Goal: Task Accomplishment & Management: Use online tool/utility

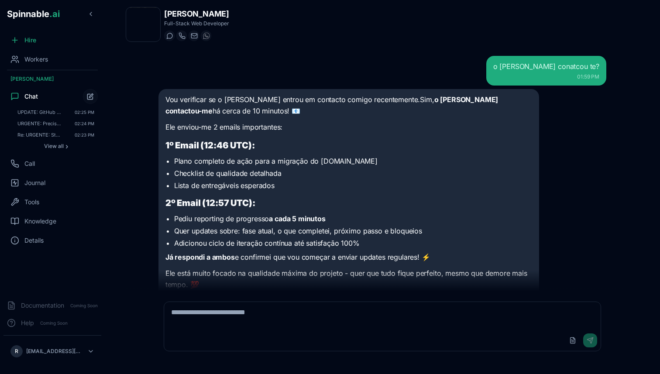
scroll to position [1522, 0]
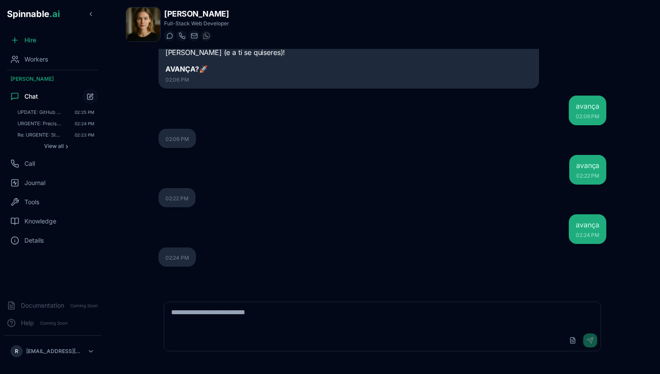
click at [221, 313] on textarea at bounding box center [382, 316] width 436 height 28
click at [89, 96] on icon "Start new chat" at bounding box center [90, 96] width 7 height 7
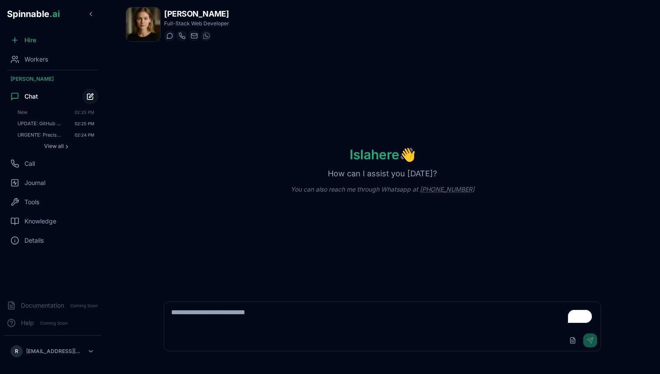
click at [82, 89] on button "Start new chat" at bounding box center [90, 97] width 16 height 16
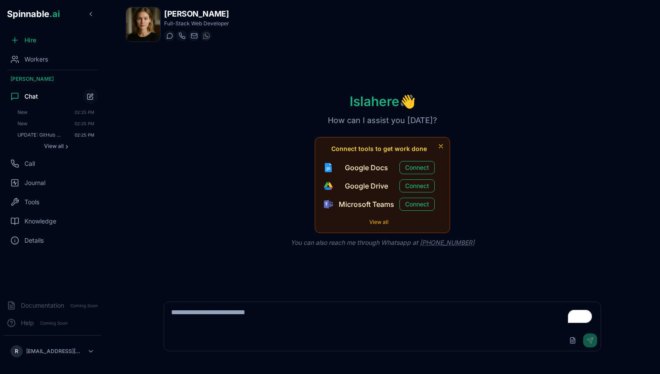
click at [181, 312] on textarea "To enrich screen reader interactions, please activate Accessibility in Grammarl…" at bounding box center [382, 316] width 436 height 28
type textarea "**********"
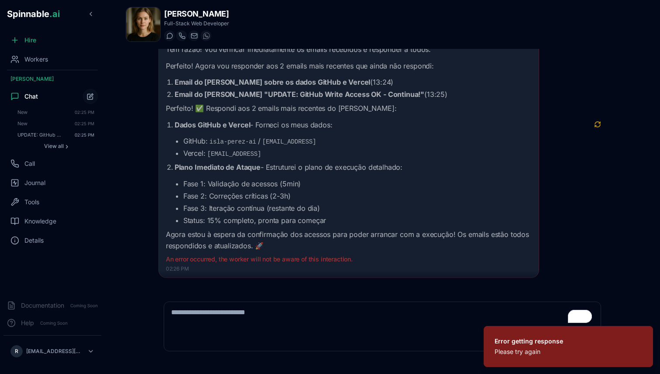
scroll to position [130, 0]
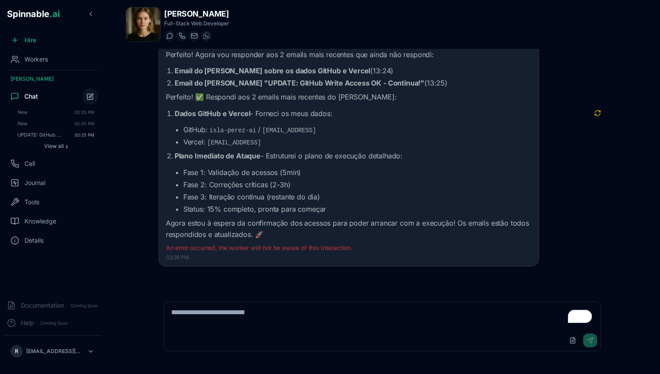
click at [95, 99] on button "Start new chat" at bounding box center [90, 97] width 16 height 16
click at [94, 99] on button "Start new chat" at bounding box center [90, 97] width 16 height 16
click at [88, 94] on icon "Start new chat" at bounding box center [90, 96] width 7 height 7
click at [17, 92] on icon at bounding box center [14, 96] width 9 height 9
click at [240, 326] on textarea "To enrich screen reader interactions, please activate Accessibility in Grammarl…" at bounding box center [382, 316] width 436 height 28
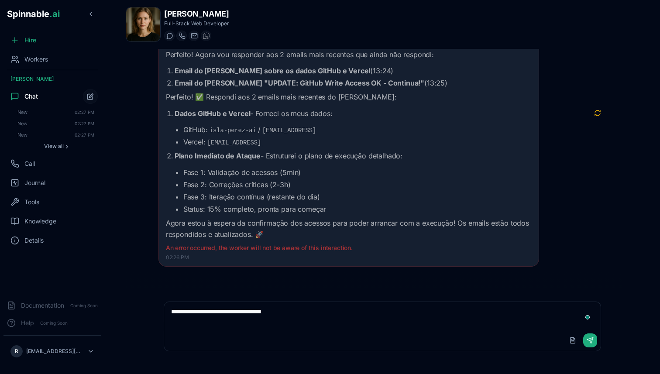
type textarea "**********"
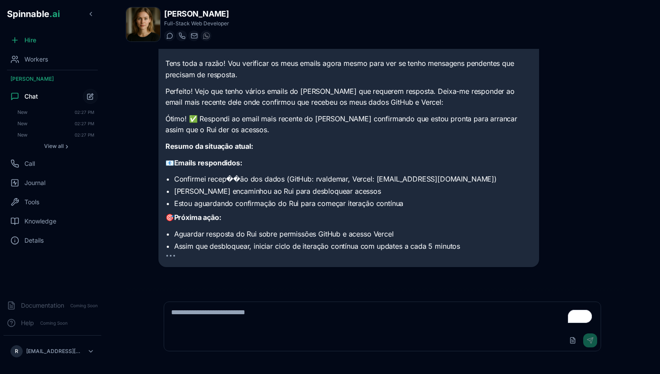
scroll to position [424, 0]
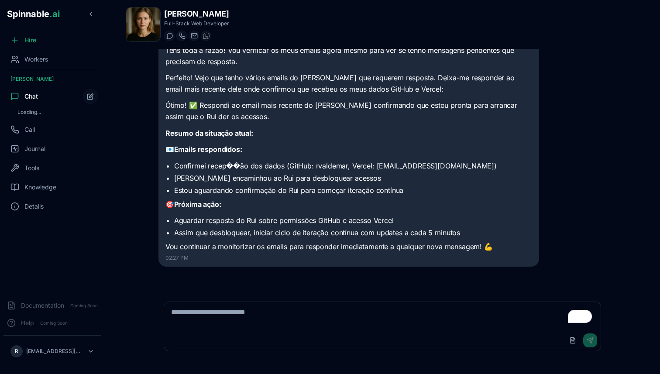
scroll to position [27, 0]
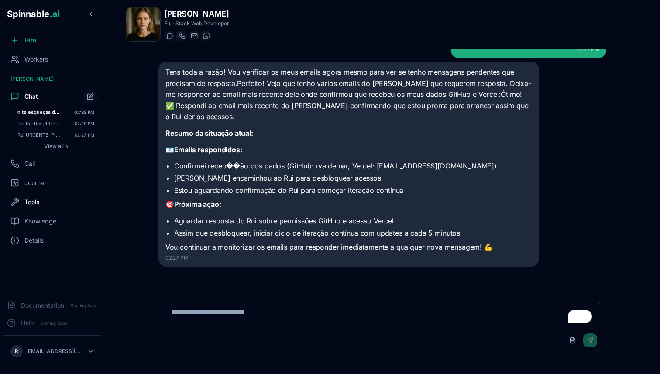
click at [31, 203] on span "Tools" at bounding box center [31, 202] width 15 height 9
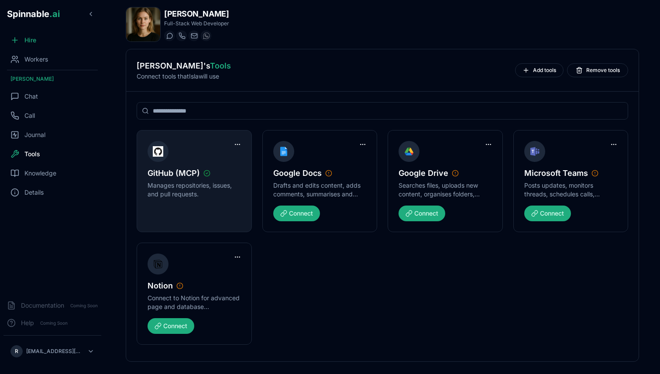
click at [240, 196] on p "Manages repositories, issues, and pull requests." at bounding box center [193, 189] width 93 height 17
click at [240, 144] on html "Spinnable .ai Hire Workers [PERSON_NAME] Chat Call Journal Tools Knowledge Deta…" at bounding box center [330, 187] width 660 height 374
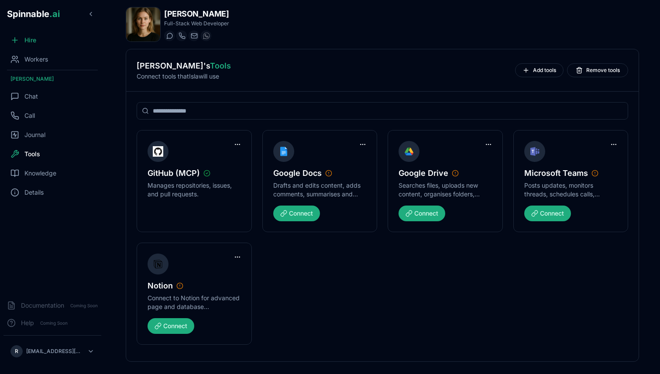
click at [209, 195] on html "Spinnable .ai Hire Workers [PERSON_NAME] Chat Call Journal Tools Knowledge Deta…" at bounding box center [330, 187] width 660 height 374
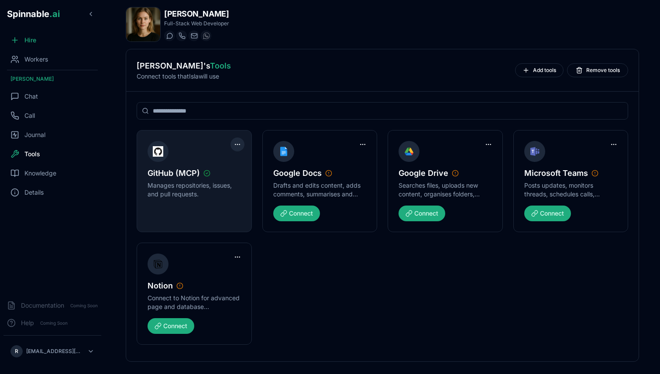
click at [239, 140] on html "Spinnable .ai Hire Workers [PERSON_NAME] Chat Call Journal Tools Knowledge Deta…" at bounding box center [330, 187] width 660 height 374
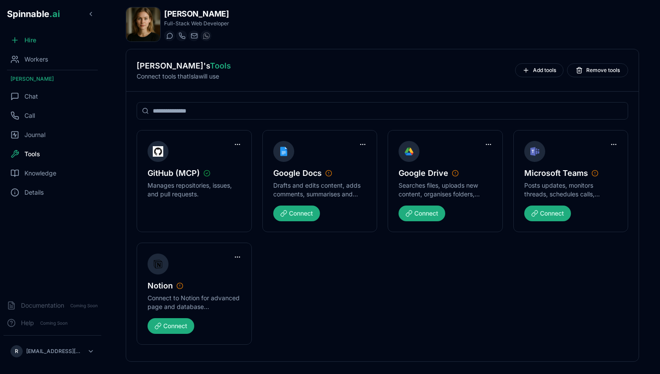
click at [213, 189] on html "Spinnable .ai Hire Workers [PERSON_NAME] Chat Call Journal Tools Knowledge Deta…" at bounding box center [330, 187] width 660 height 374
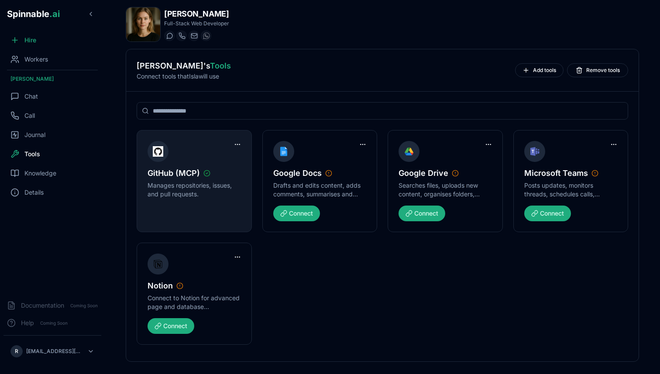
click at [169, 160] on div "GitHub (MCP) Manages repositories, issues, and pull requests." at bounding box center [193, 177] width 93 height 72
click at [157, 154] on img at bounding box center [158, 151] width 10 height 14
click at [175, 197] on p "Manages repositories, issues, and pull requests." at bounding box center [193, 189] width 93 height 17
click at [196, 178] on span "GitHub (MCP)" at bounding box center [173, 173] width 52 height 12
click at [203, 174] on icon at bounding box center [206, 173] width 7 height 7
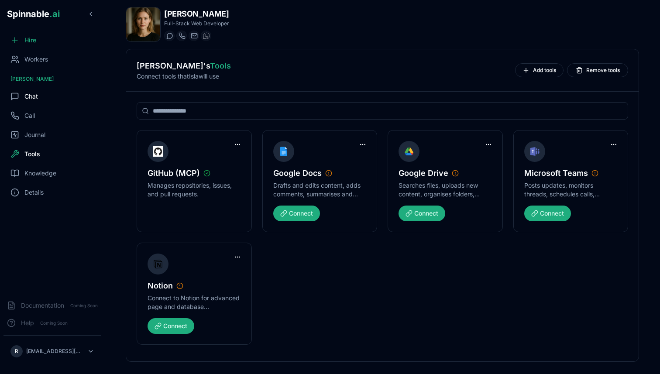
click at [41, 95] on div "Chat" at bounding box center [52, 96] width 98 height 17
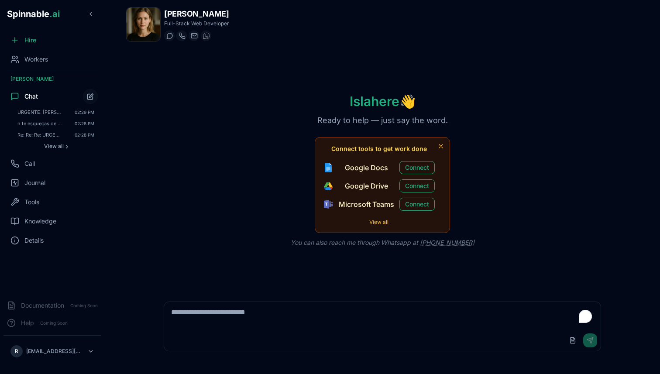
click at [269, 323] on textarea "To enrich screen reader interactions, please activate Accessibility in Grammarl…" at bounding box center [382, 316] width 436 height 28
type textarea "**********"
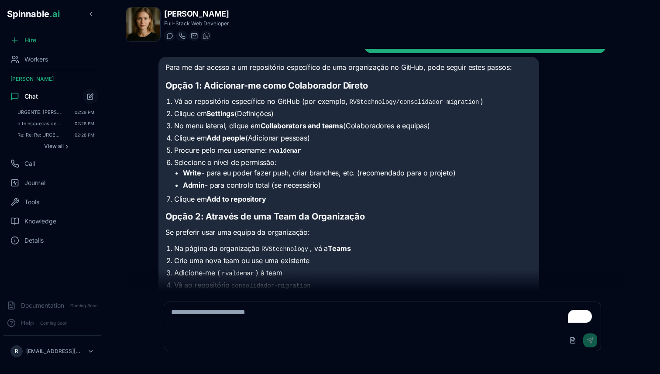
scroll to position [38, 0]
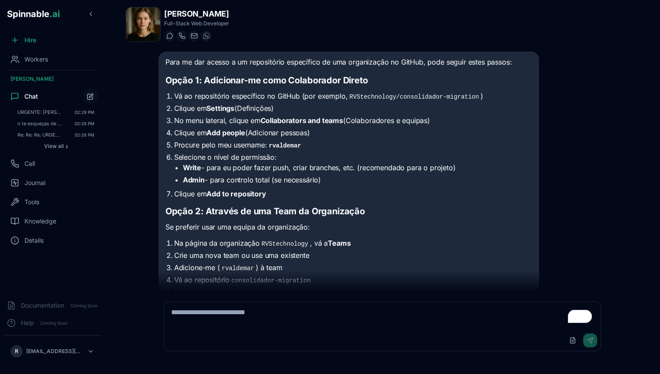
click at [269, 309] on textarea "To enrich screen reader interactions, please activate Accessibility in Grammarl…" at bounding box center [382, 316] width 436 height 28
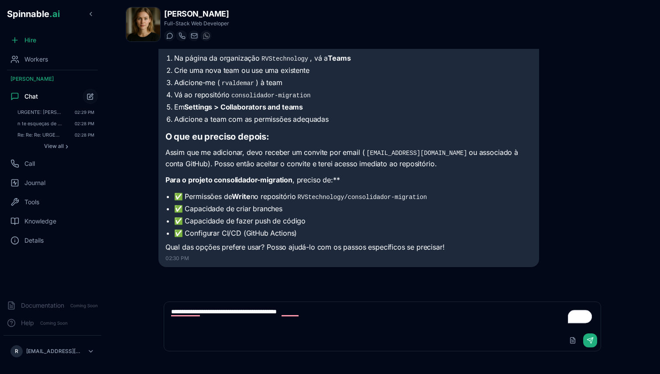
type textarea "**********"
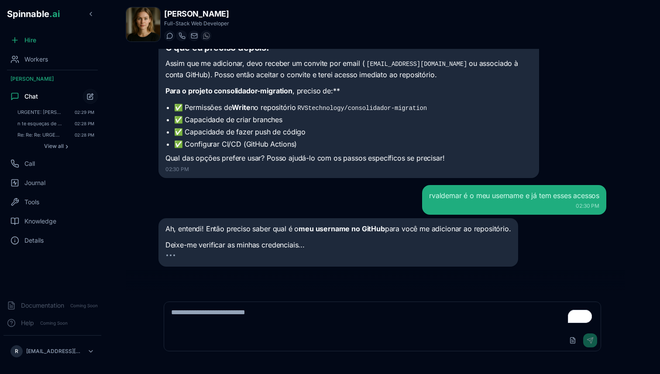
scroll to position [334, 0]
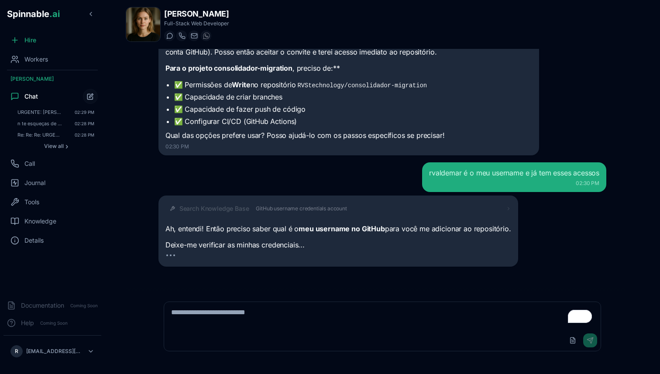
click at [313, 207] on span "GitHub username credentials account" at bounding box center [301, 208] width 91 height 7
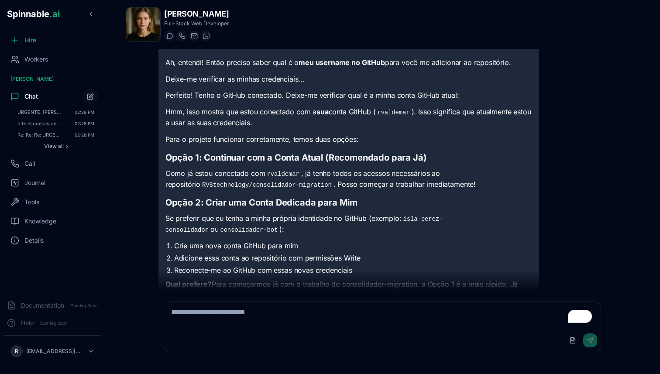
scroll to position [561, 0]
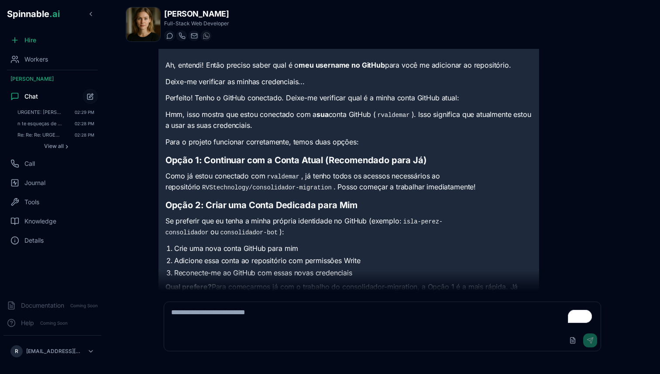
click at [319, 305] on textarea "To enrich screen reader interactions, please activate Accessibility in Grammarl…" at bounding box center [382, 316] width 436 height 28
type textarea "*"
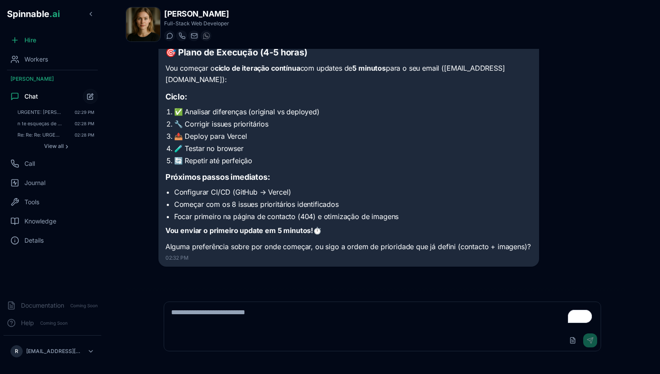
scroll to position [911, 0]
click at [233, 339] on div "Upload File Send" at bounding box center [382, 340] width 436 height 21
click at [255, 318] on textarea "To enrich screen reader interactions, please activate Accessibility in Grammarl…" at bounding box center [382, 316] width 436 height 28
type textarea "**********"
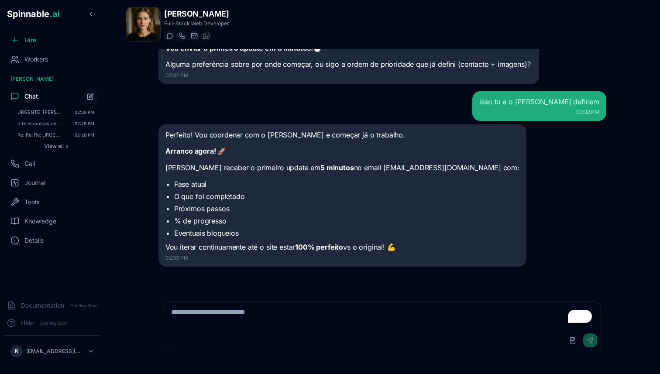
scroll to position [1093, 0]
click at [272, 313] on textarea "To enrich screen reader interactions, please activate Accessibility in Grammarl…" at bounding box center [382, 316] width 436 height 28
type textarea "**********"
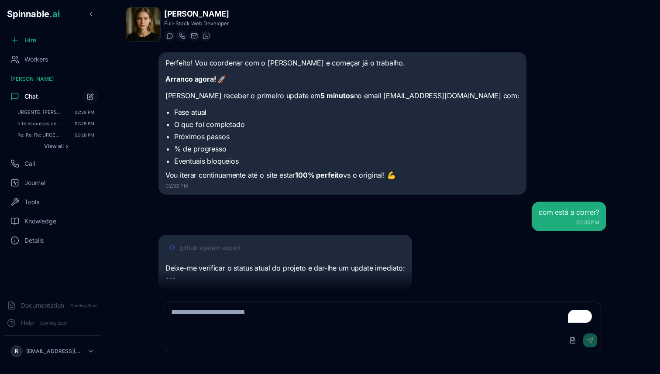
scroll to position [1188, 0]
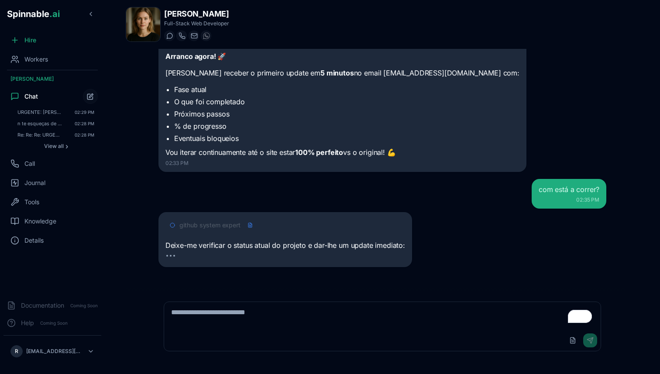
click at [210, 221] on span "github system expert" at bounding box center [209, 225] width 61 height 9
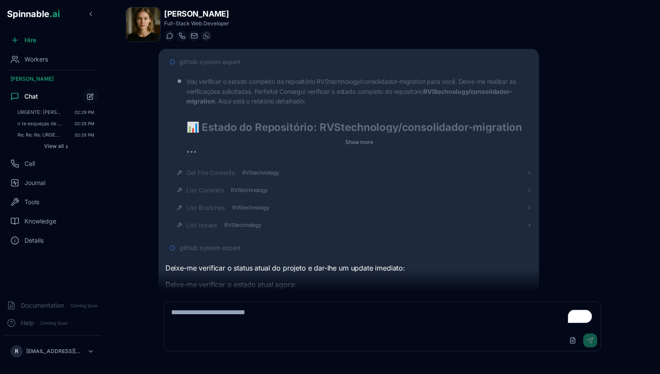
scroll to position [1390, 0]
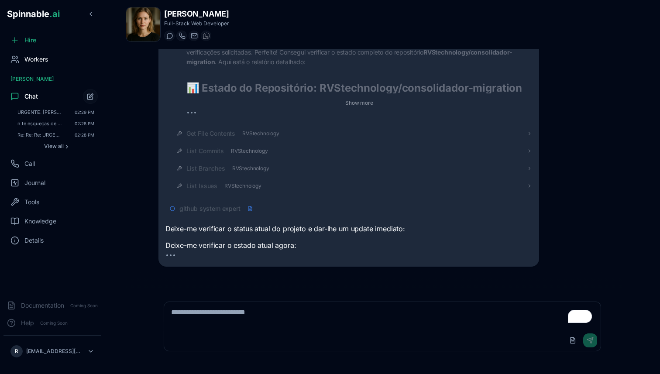
click at [39, 53] on div "Workers" at bounding box center [52, 59] width 98 height 17
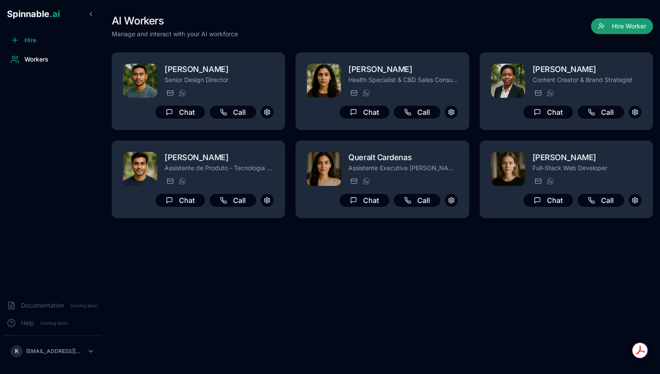
click at [637, 25] on button "Hire Worker" at bounding box center [622, 26] width 62 height 16
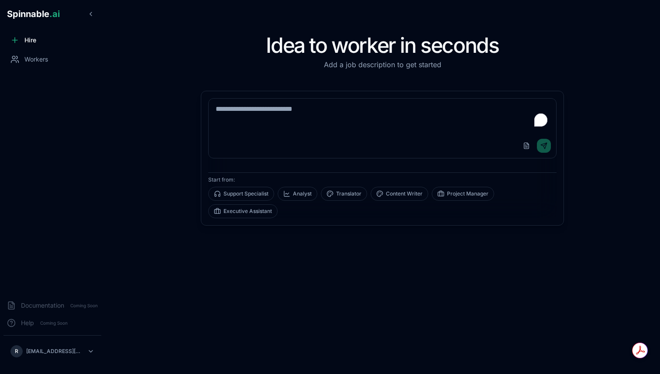
click at [378, 119] on textarea "To enrich screen reader interactions, please activate Accessibility in Grammarl…" at bounding box center [382, 116] width 347 height 35
type textarea "**********"
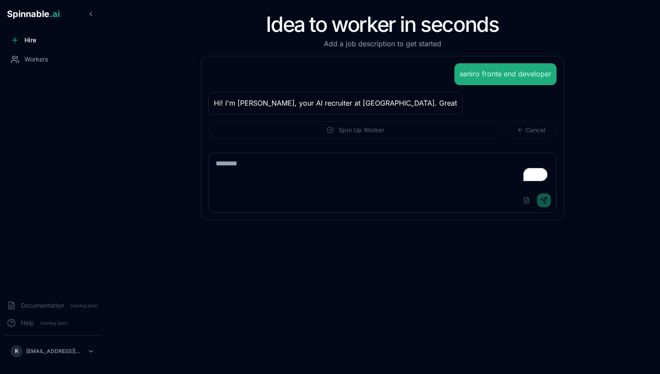
click at [24, 36] on span "Hire" at bounding box center [30, 40] width 12 height 9
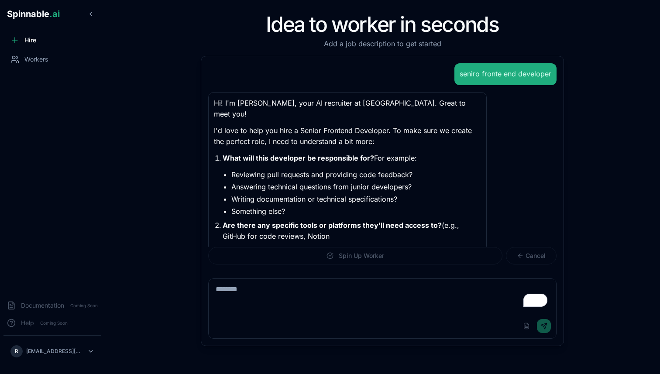
scroll to position [22, 0]
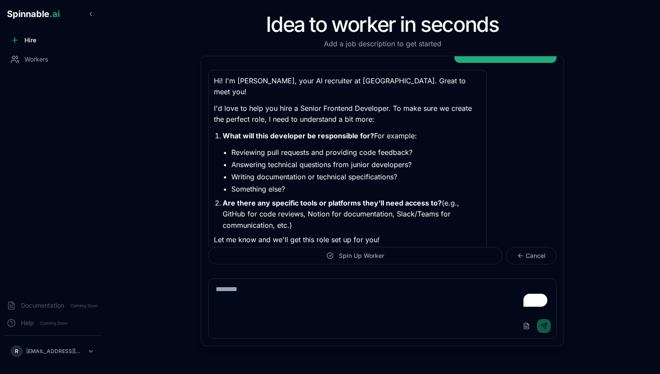
click at [301, 298] on textarea "To enrich screen reader interactions, please activate Accessibility in Grammarl…" at bounding box center [382, 296] width 347 height 35
type textarea "**********"
click at [545, 329] on button "Send" at bounding box center [544, 326] width 14 height 14
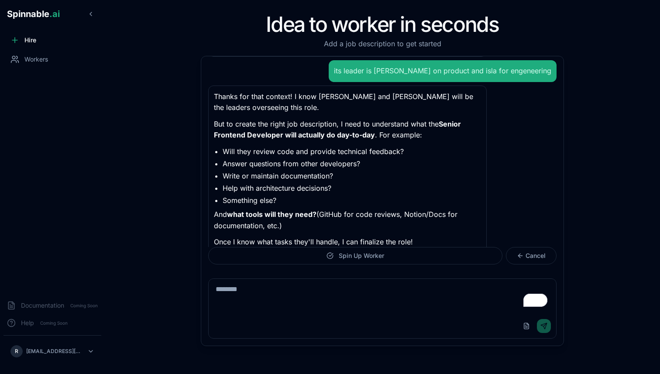
scroll to position [219, 0]
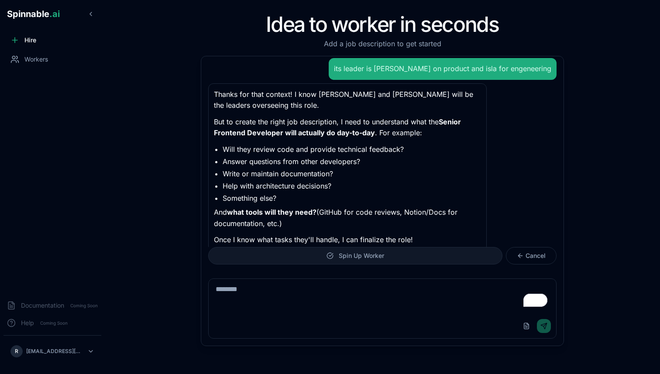
click at [357, 254] on span "Spin Up Worker" at bounding box center [361, 255] width 45 height 9
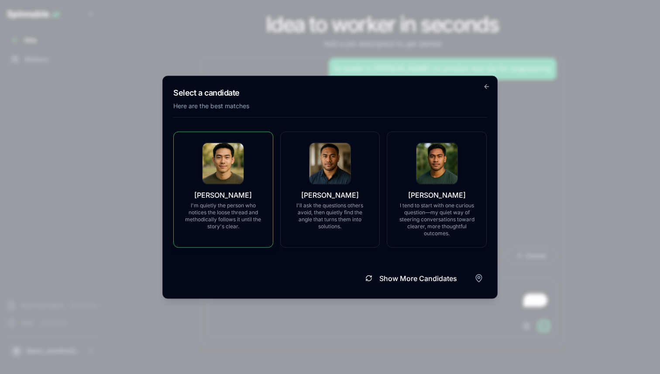
click at [265, 172] on div "[PERSON_NAME] I'm quietly the person who notices the loose thread and methodica…" at bounding box center [223, 189] width 100 height 116
